Goal: Find specific page/section: Find specific page/section

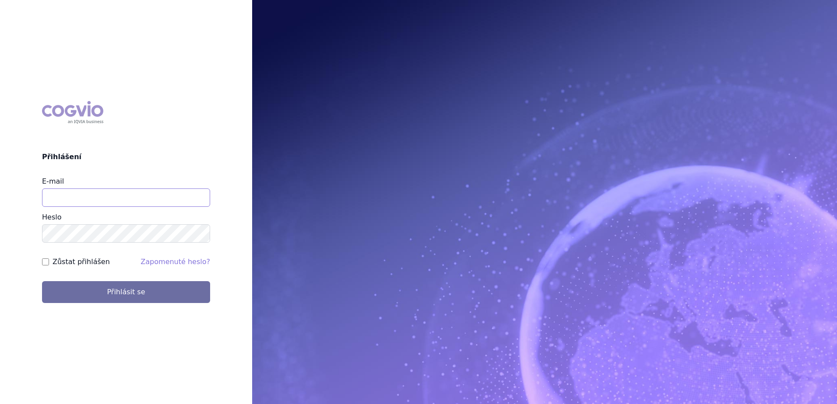
click at [110, 200] on input "E-mail" at bounding box center [126, 198] width 168 height 18
type input "jana.nova@drmax.eu"
click at [42, 281] on button "Přihlásit se" at bounding box center [126, 292] width 168 height 22
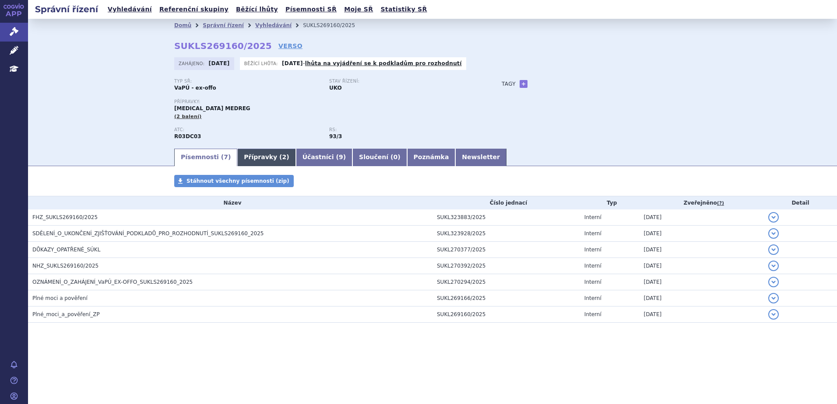
click at [249, 156] on link "Přípravky ( 2 )" at bounding box center [266, 158] width 58 height 18
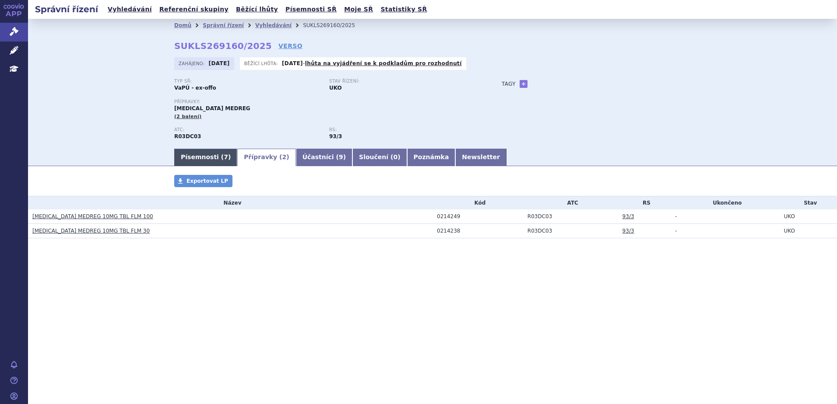
click at [197, 162] on link "Písemnosti ( 7 )" at bounding box center [205, 158] width 63 height 18
